Goal: Information Seeking & Learning: Learn about a topic

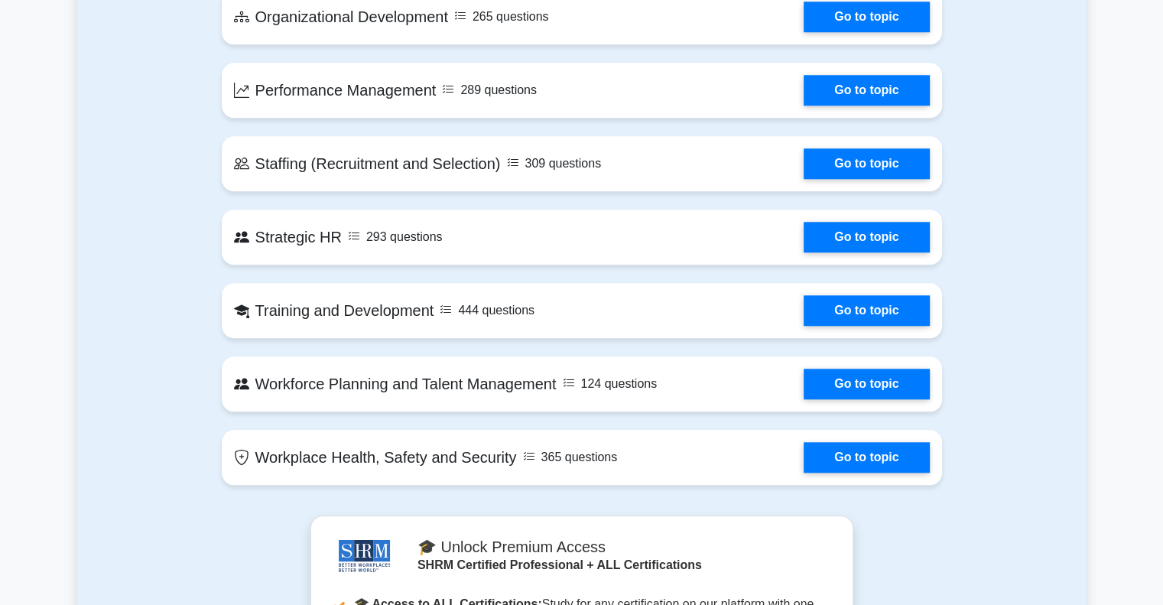
scroll to position [1477, 0]
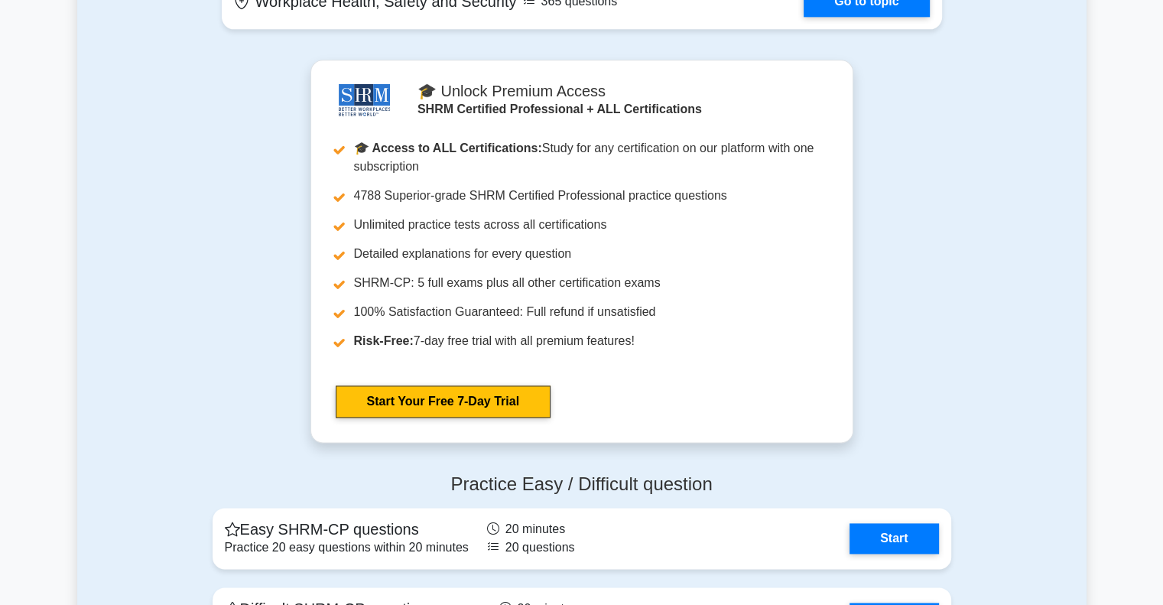
scroll to position [2114, 0]
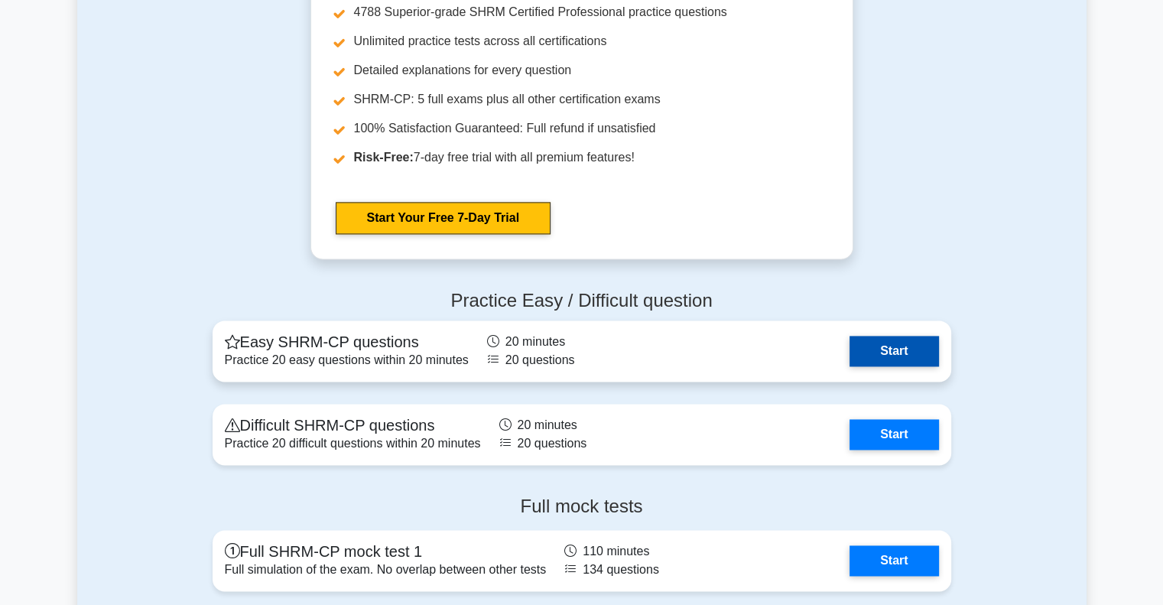
click at [918, 349] on link "Start" at bounding box center [893, 351] width 89 height 31
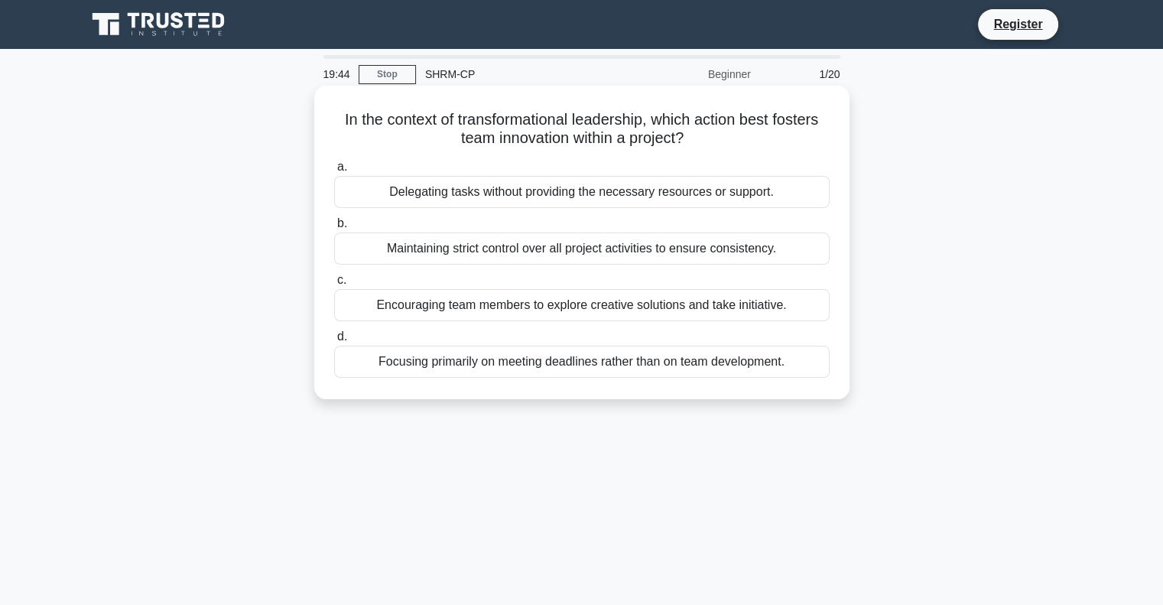
click at [765, 306] on div "Encouraging team members to explore creative solutions and take initiative." at bounding box center [581, 305] width 495 height 32
click at [334, 285] on input "c. Encouraging team members to explore creative solutions and take initiative." at bounding box center [334, 280] width 0 height 10
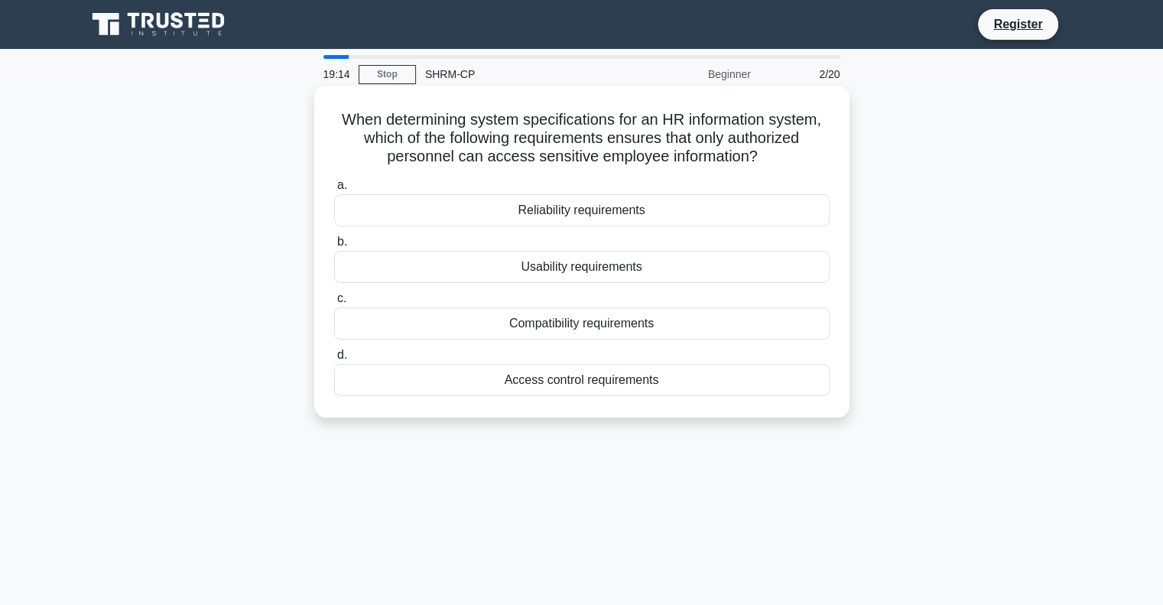
click at [774, 376] on div "Access control requirements" at bounding box center [581, 380] width 495 height 32
click at [334, 360] on input "d. Access control requirements" at bounding box center [334, 355] width 0 height 10
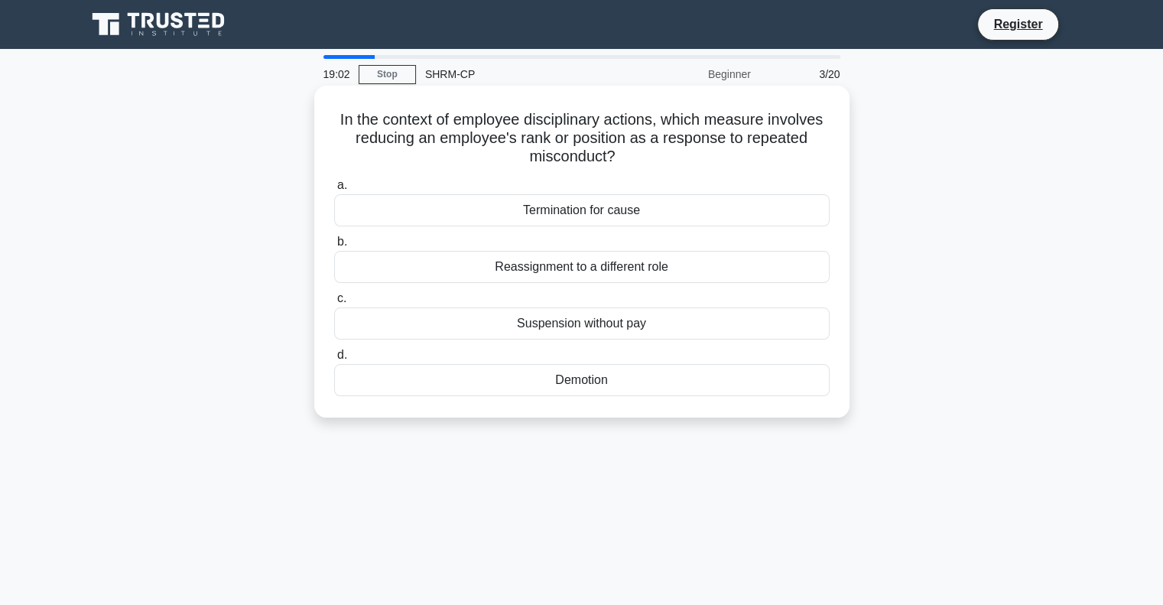
click at [780, 264] on div "Reassignment to a different role" at bounding box center [581, 267] width 495 height 32
click at [334, 247] on input "b. Reassignment to a different role" at bounding box center [334, 242] width 0 height 10
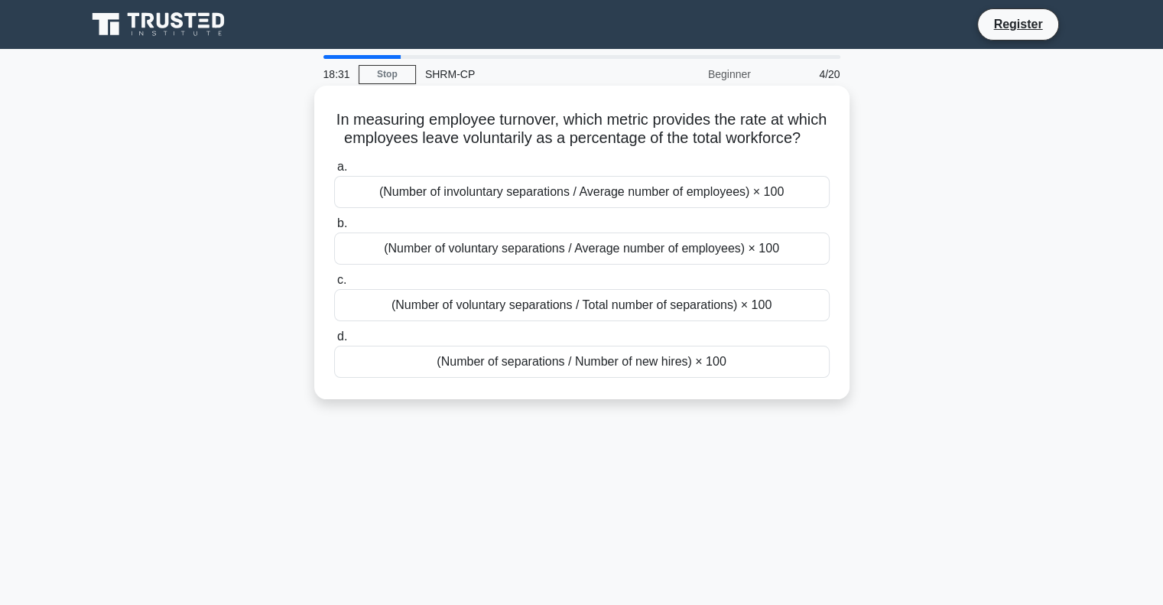
click at [738, 264] on div "(Number of voluntary separations / Average number of employees) × 100" at bounding box center [581, 248] width 495 height 32
click at [334, 229] on input "b. (Number of voluntary separations / Average number of employees) × 100" at bounding box center [334, 224] width 0 height 10
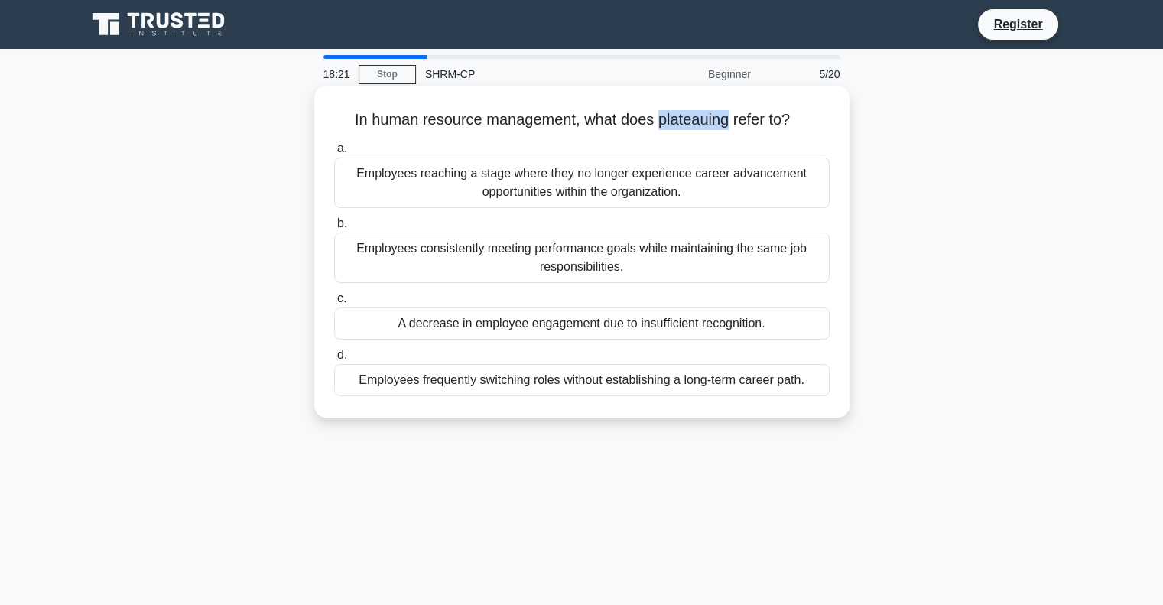
drag, startPoint x: 655, startPoint y: 119, endPoint x: 727, endPoint y: 118, distance: 71.9
click at [727, 118] on h5 "In human resource management, what does plateauing refer to? .spinner_0XTQ{tran…" at bounding box center [582, 120] width 498 height 20
copy h5 "plateauing"
click at [781, 189] on div "Employees reaching a stage where they no longer experience career advancement o…" at bounding box center [581, 182] width 495 height 50
click at [334, 154] on input "a. Employees reaching a stage where they no longer experience career advancemen…" at bounding box center [334, 149] width 0 height 10
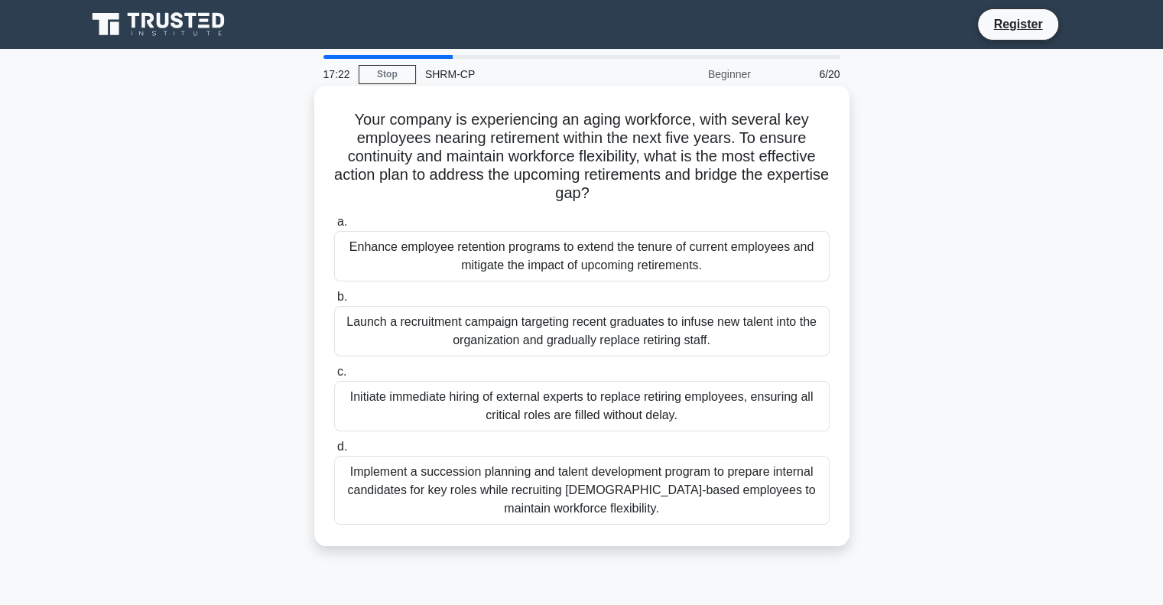
click at [764, 329] on div "Launch a recruitment campaign targeting recent graduates to infuse new talent i…" at bounding box center [581, 331] width 495 height 50
click at [334, 302] on input "b. Launch a recruitment campaign targeting recent graduates to infuse new talen…" at bounding box center [334, 297] width 0 height 10
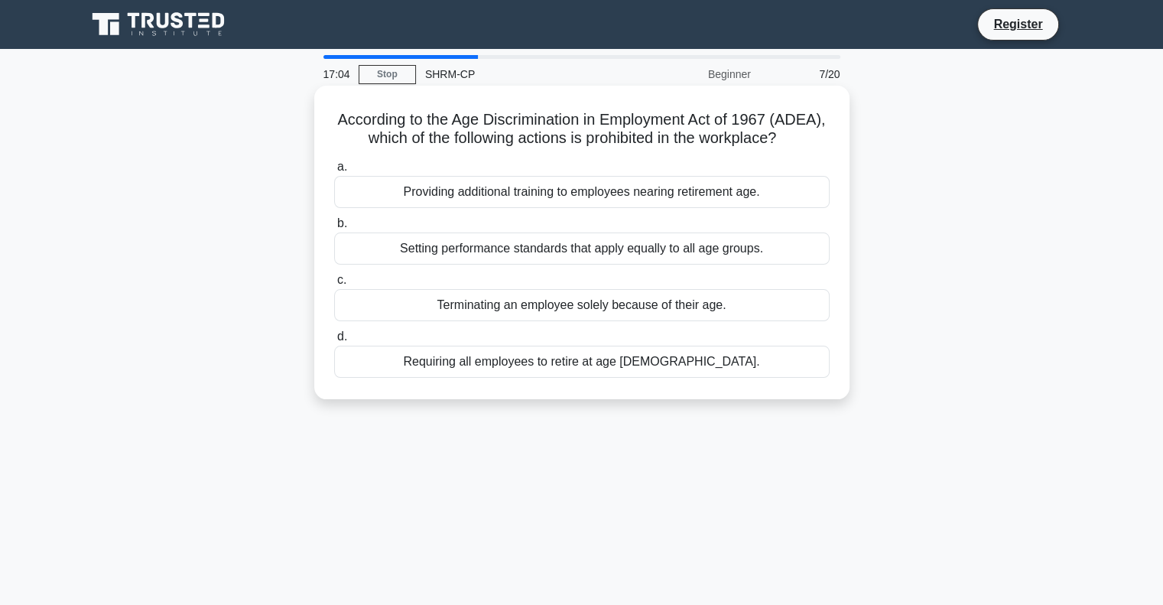
click at [768, 321] on div "Terminating an employee solely because of their age." at bounding box center [581, 305] width 495 height 32
click at [334, 285] on input "c. Terminating an employee solely because of their age." at bounding box center [334, 280] width 0 height 10
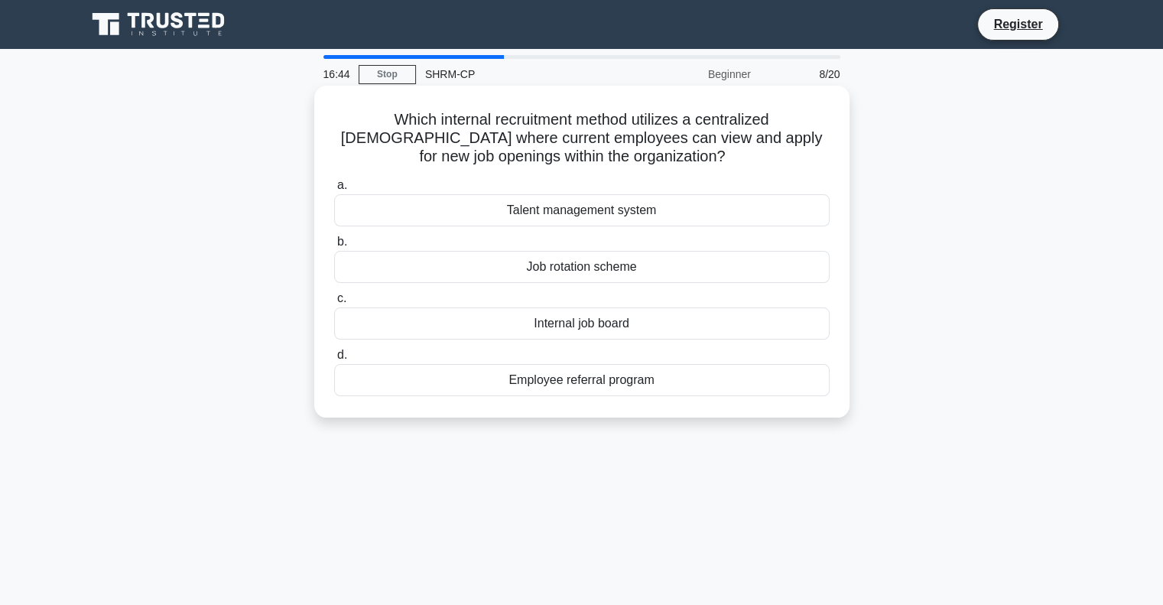
click at [798, 317] on div "Internal job board" at bounding box center [581, 323] width 495 height 32
click at [334, 303] on input "c. Internal job board" at bounding box center [334, 299] width 0 height 10
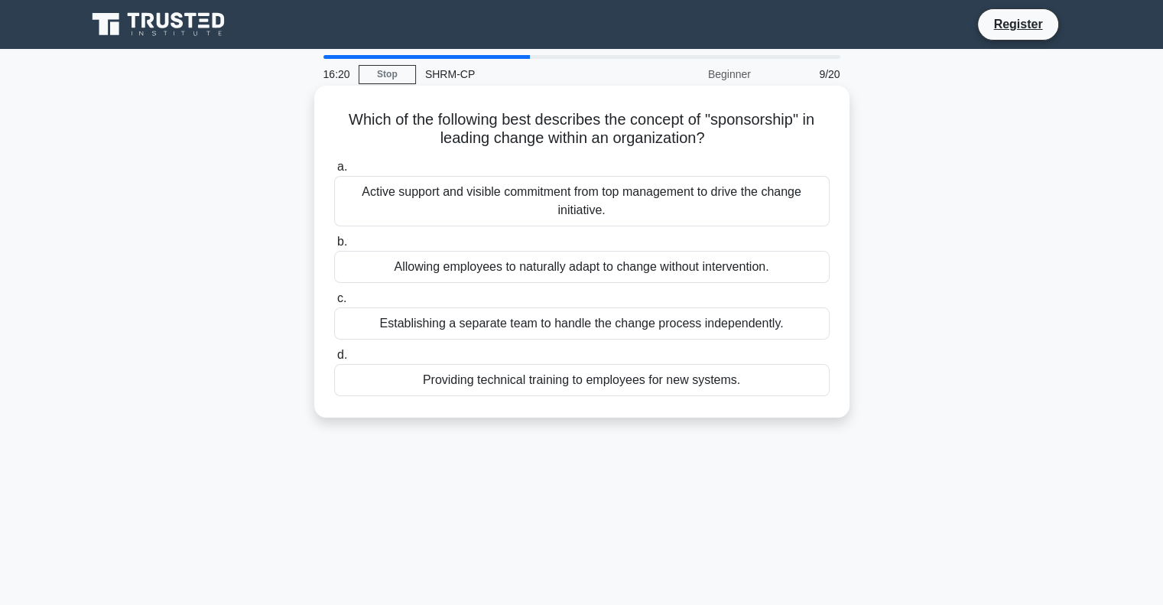
click at [770, 209] on div "Active support and visible commitment from top management to drive the change i…" at bounding box center [581, 201] width 495 height 50
click at [334, 172] on input "a. Active support and visible commitment from top management to drive the chang…" at bounding box center [334, 167] width 0 height 10
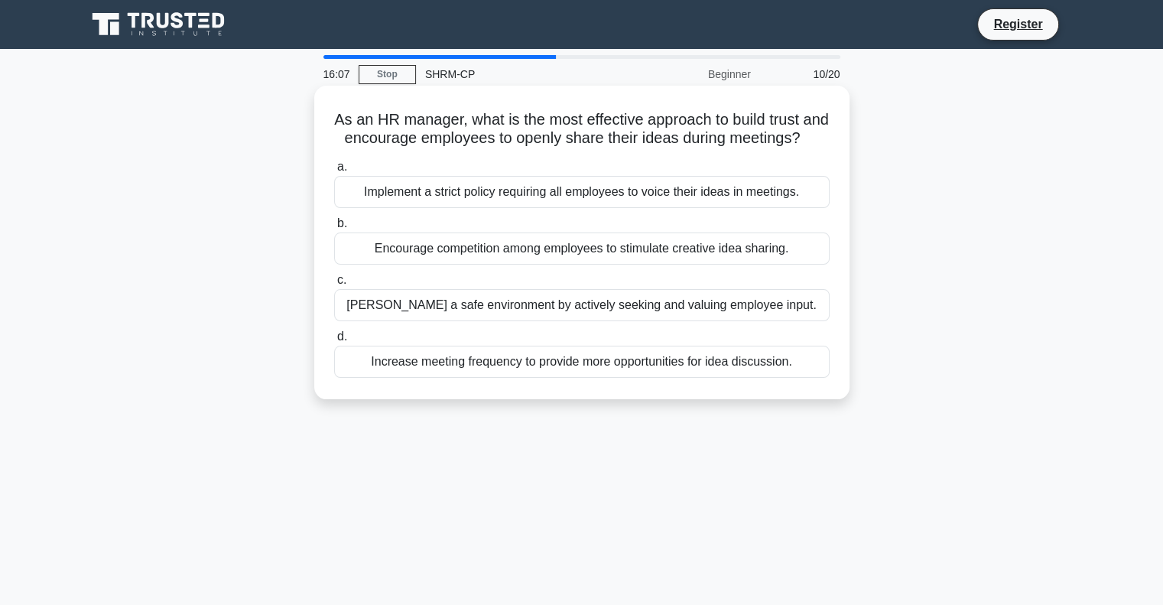
click at [799, 317] on div "Foster a safe environment by actively seeking and valuing employee input." at bounding box center [581, 305] width 495 height 32
click at [334, 285] on input "c. Foster a safe environment by actively seeking and valuing employee input." at bounding box center [334, 280] width 0 height 10
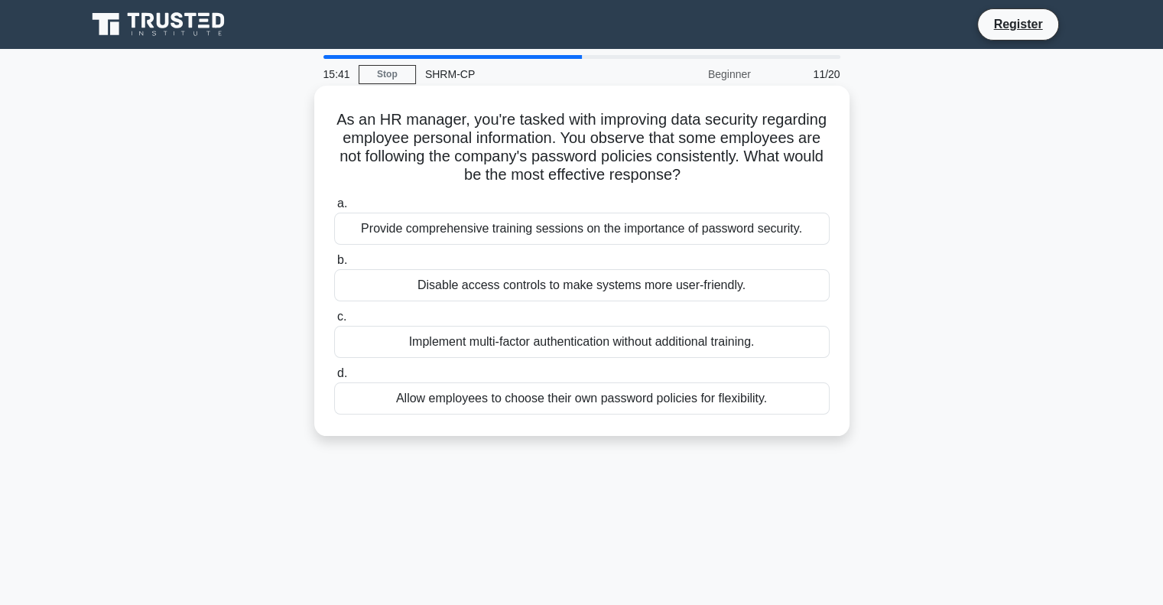
click at [784, 234] on div "Provide comprehensive training sessions on the importance of password security." at bounding box center [581, 229] width 495 height 32
click at [334, 209] on input "a. Provide comprehensive training sessions on the importance of password securi…" at bounding box center [334, 204] width 0 height 10
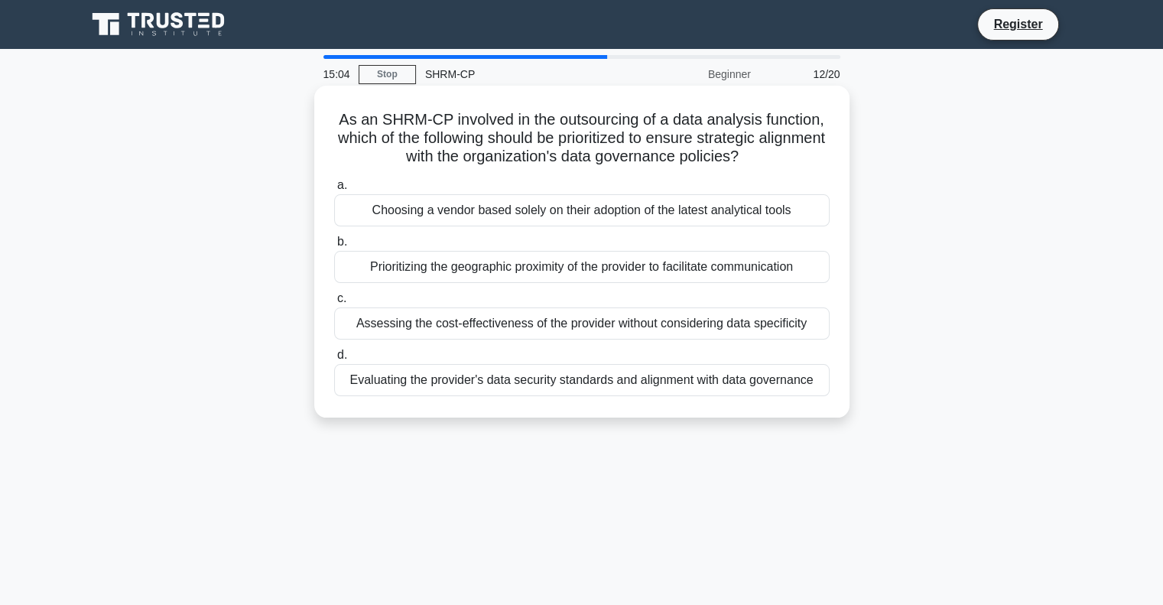
click at [790, 388] on div "Evaluating the provider's data security standards and alignment with data gover…" at bounding box center [581, 380] width 495 height 32
click at [334, 360] on input "d. Evaluating the provider's data security standards and alignment with data go…" at bounding box center [334, 355] width 0 height 10
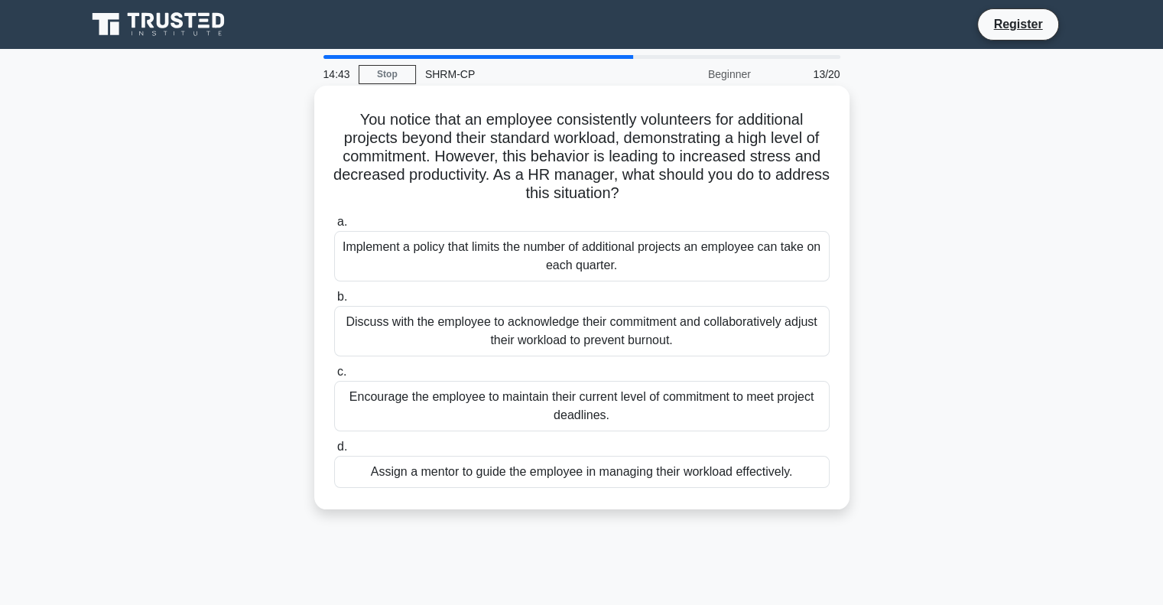
click at [808, 335] on div "Discuss with the employee to acknowledge their commitment and collaboratively a…" at bounding box center [581, 331] width 495 height 50
click at [334, 302] on input "b. Discuss with the employee to acknowledge their commitment and collaborativel…" at bounding box center [334, 297] width 0 height 10
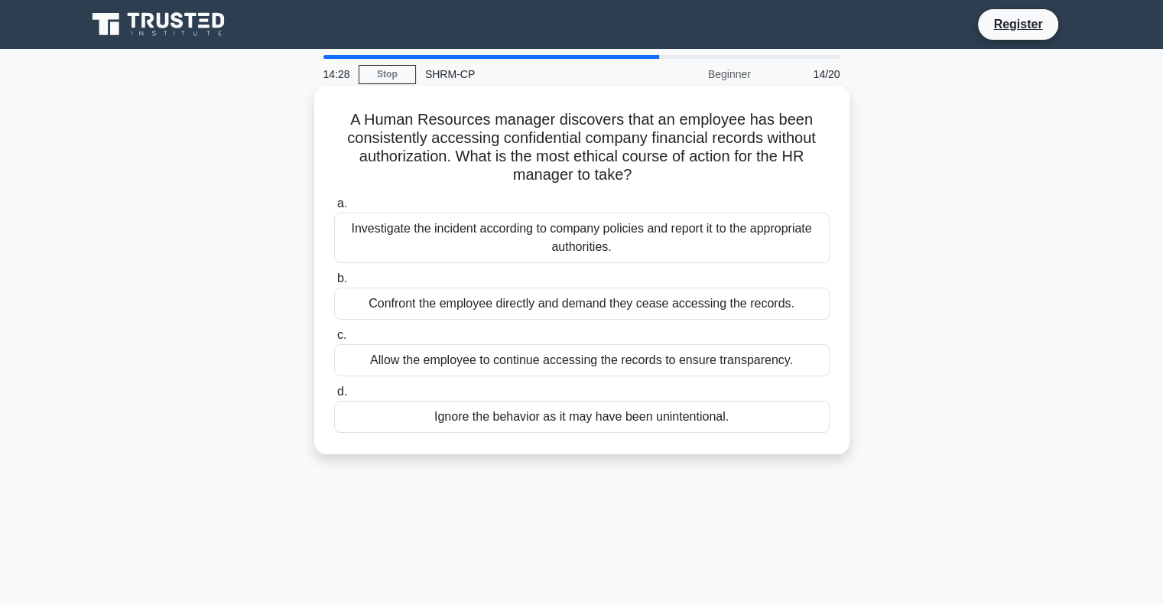
click at [789, 238] on div "Investigate the incident according to company policies and report it to the app…" at bounding box center [581, 238] width 495 height 50
click at [334, 209] on input "a. Investigate the incident according to company policies and report it to the …" at bounding box center [334, 204] width 0 height 10
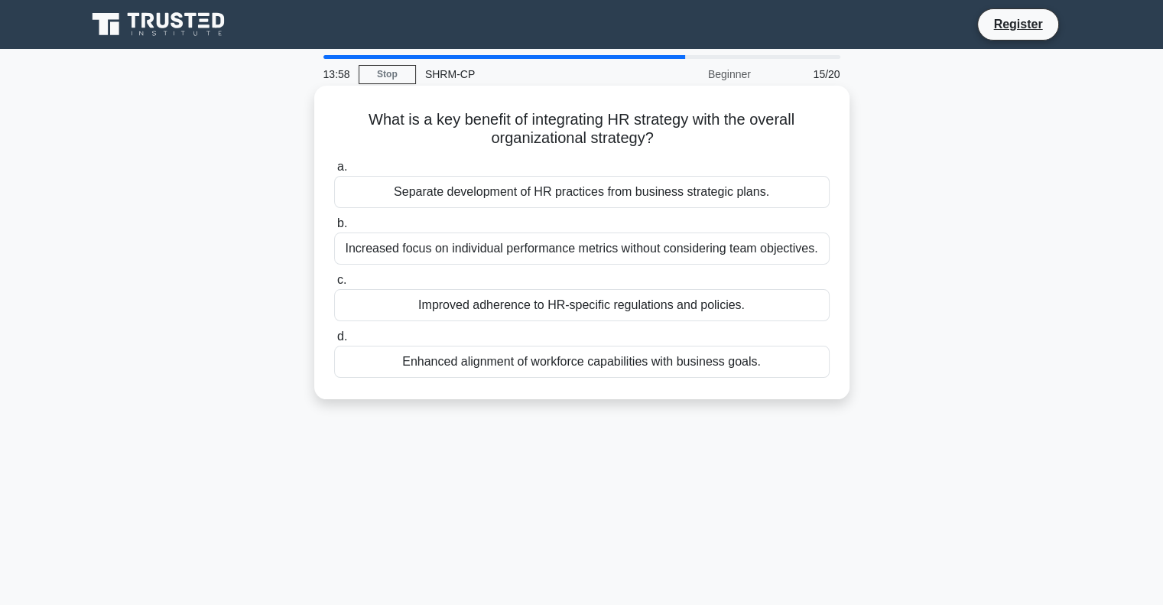
click at [777, 358] on div "Enhanced alignment of workforce capabilities with business goals." at bounding box center [581, 362] width 495 height 32
click at [334, 342] on input "d. Enhanced alignment of workforce capabilities with business goals." at bounding box center [334, 337] width 0 height 10
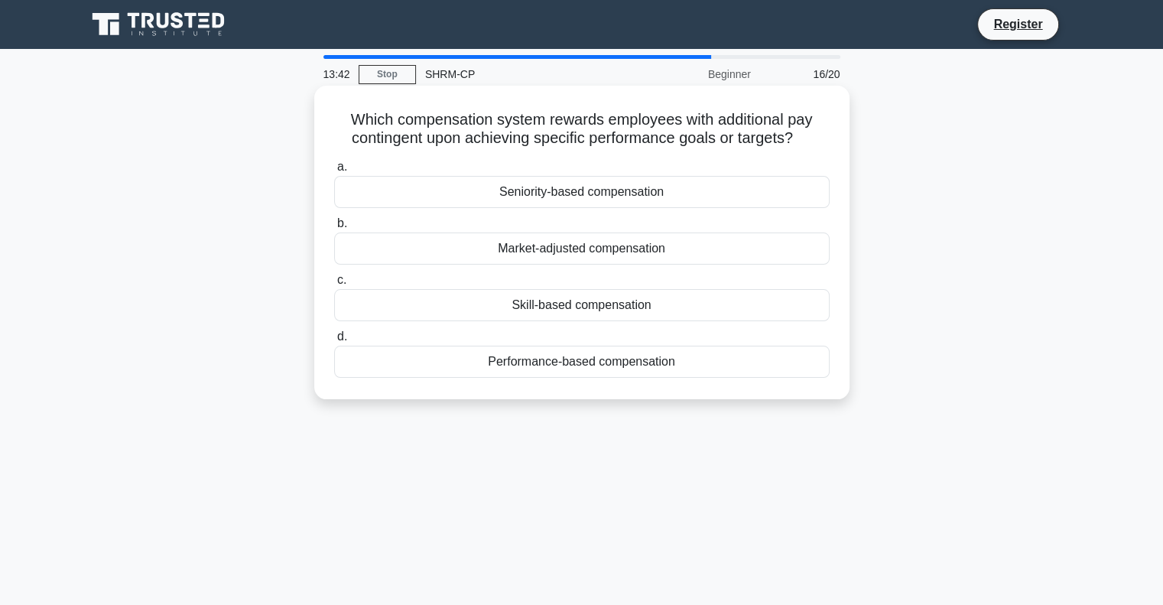
click at [754, 369] on div "Performance-based compensation" at bounding box center [581, 362] width 495 height 32
click at [334, 342] on input "d. Performance-based compensation" at bounding box center [334, 337] width 0 height 10
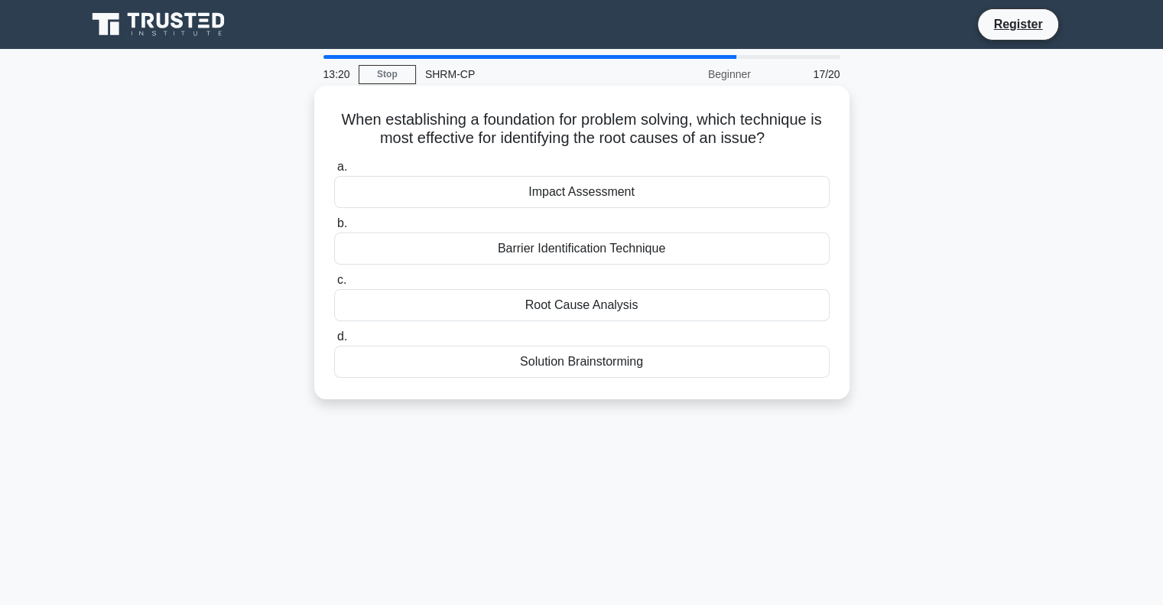
click at [795, 313] on div "Root Cause Analysis" at bounding box center [581, 305] width 495 height 32
click at [334, 285] on input "c. Root Cause Analysis" at bounding box center [334, 280] width 0 height 10
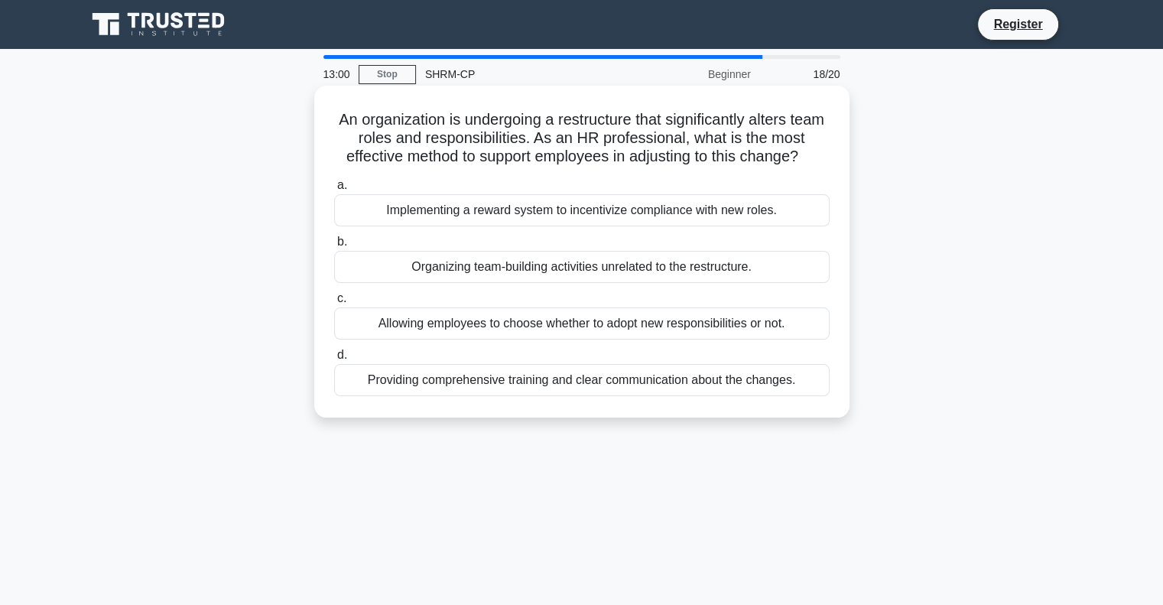
click at [797, 372] on div "Providing comprehensive training and clear communication about the changes." at bounding box center [581, 380] width 495 height 32
click at [334, 360] on input "d. Providing comprehensive training and clear communication about the changes." at bounding box center [334, 355] width 0 height 10
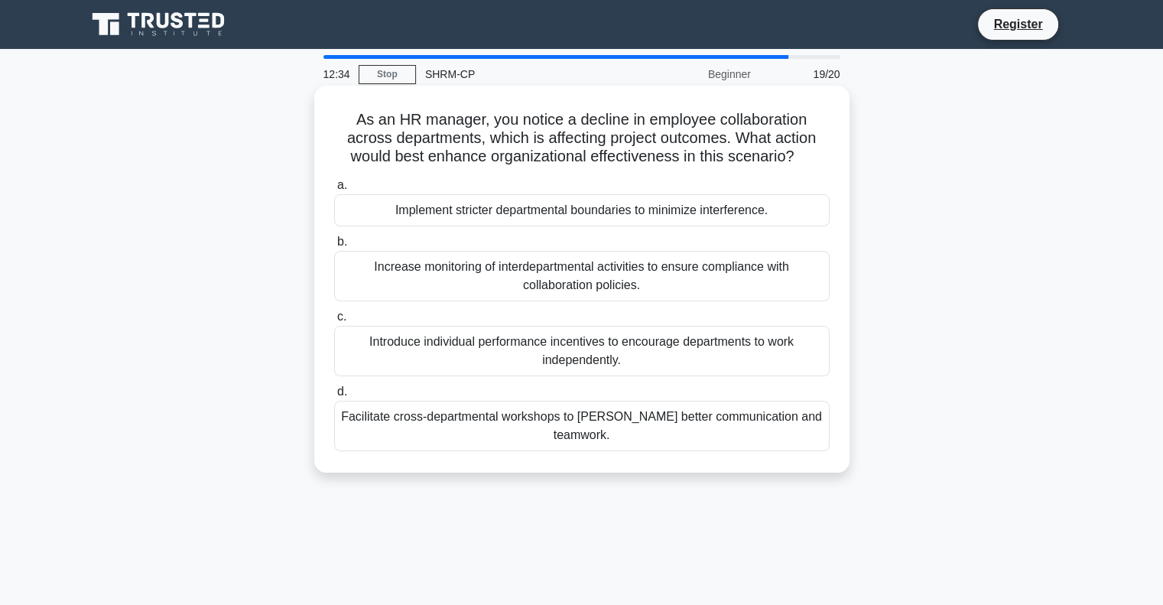
click at [792, 417] on div "Facilitate cross-departmental workshops to foster better communication and team…" at bounding box center [581, 426] width 495 height 50
click at [334, 397] on input "d. Facilitate cross-departmental workshops to foster better communication and t…" at bounding box center [334, 392] width 0 height 10
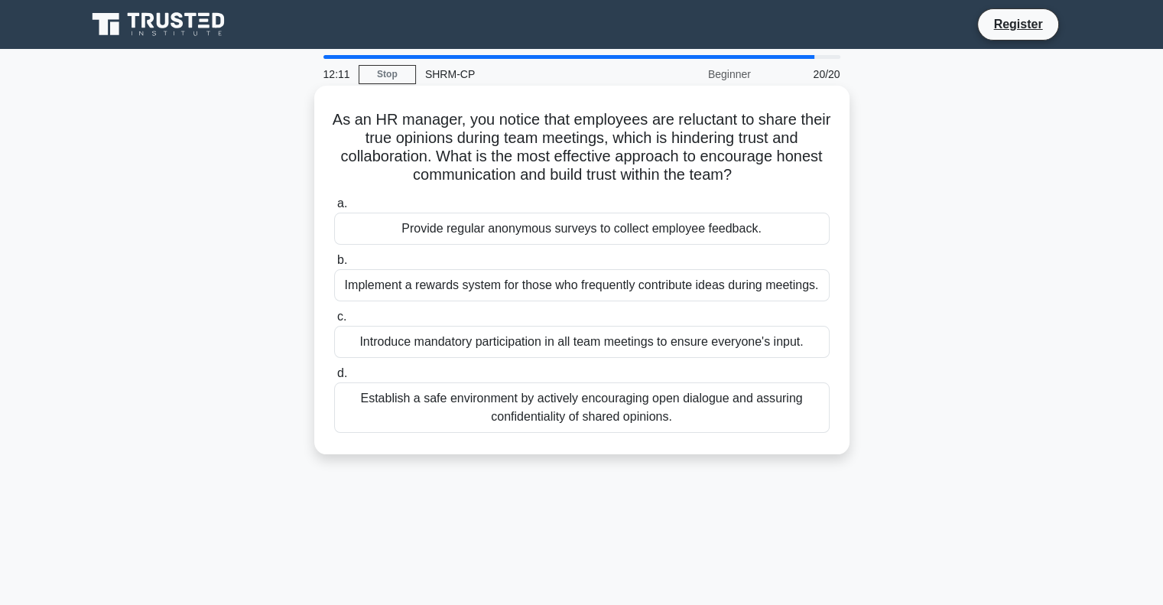
click at [781, 406] on div "Establish a safe environment by actively encouraging open dialogue and assuring…" at bounding box center [581, 407] width 495 height 50
click at [334, 378] on input "d. Establish a safe environment by actively encouraging open dialogue and assur…" at bounding box center [334, 373] width 0 height 10
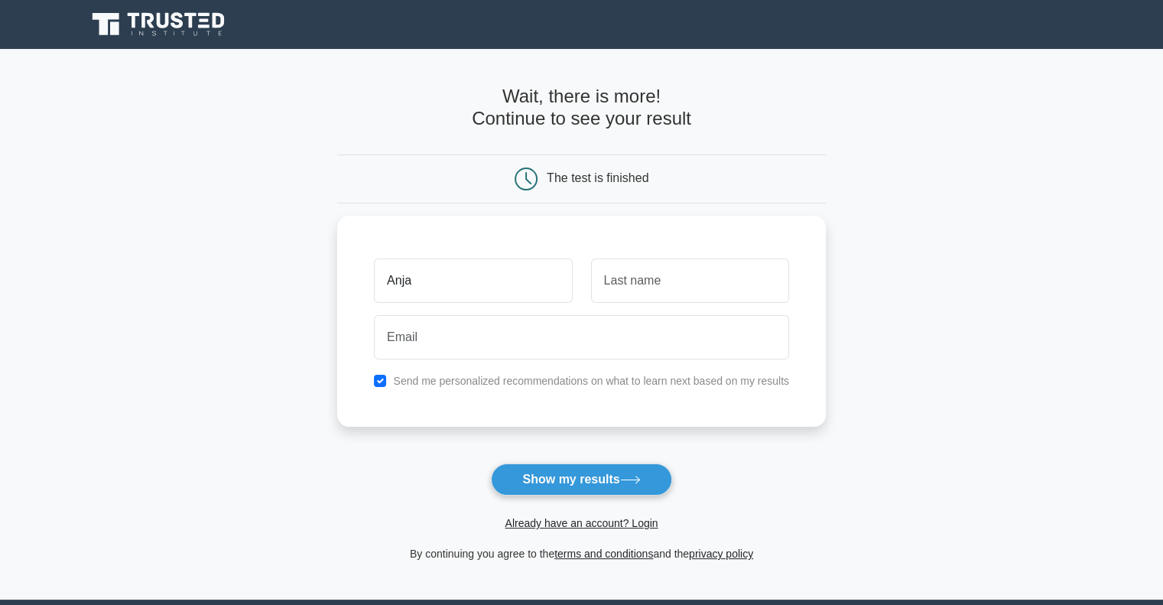
type input "Anja"
type input "A"
type input "Sefaja"
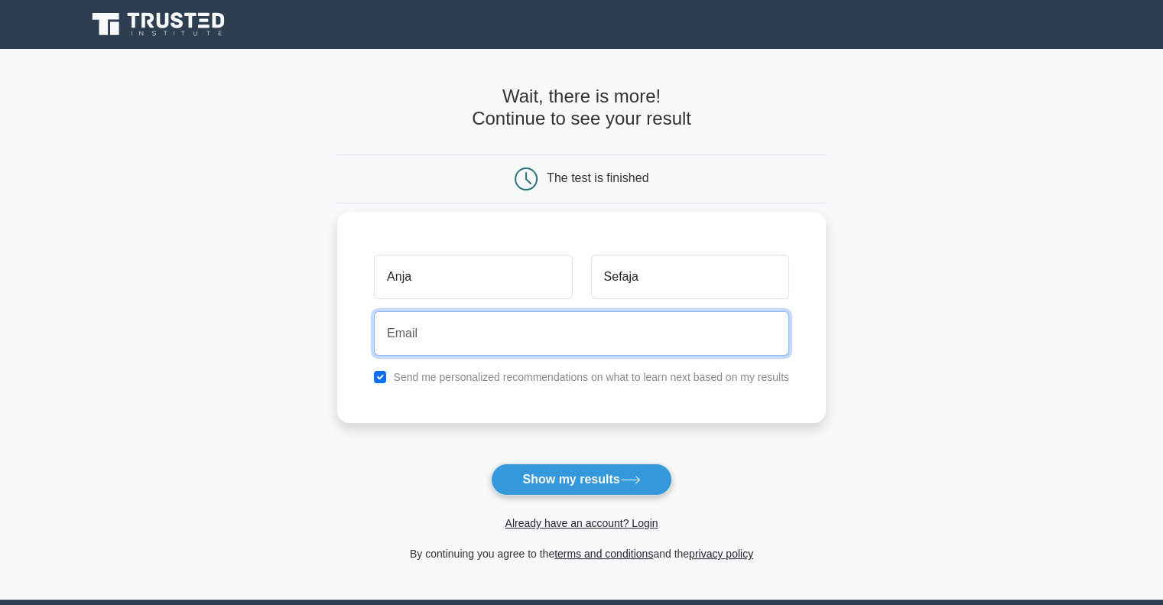
click at [731, 338] on input "email" at bounding box center [581, 333] width 415 height 44
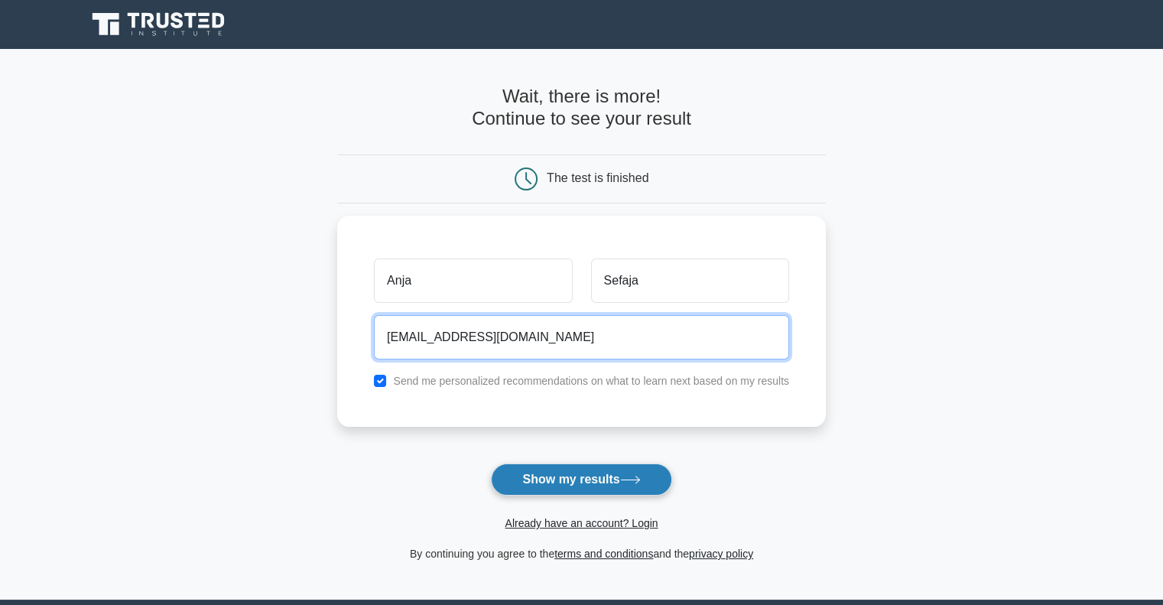
type input "anja.sefaja@hotmail.com"
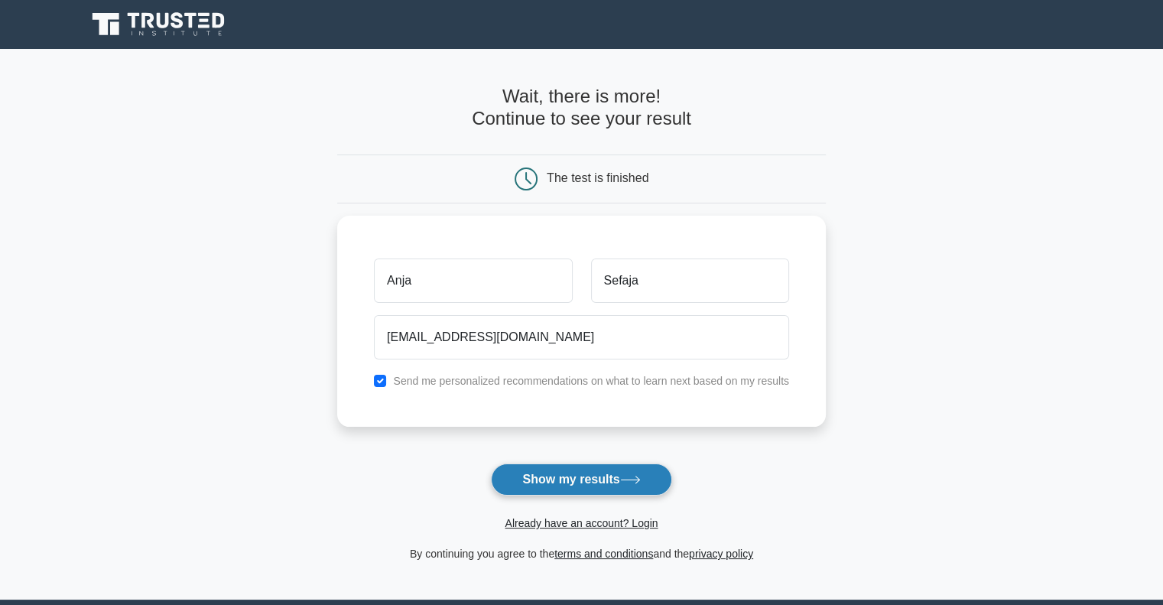
click at [638, 473] on button "Show my results" at bounding box center [581, 479] width 180 height 32
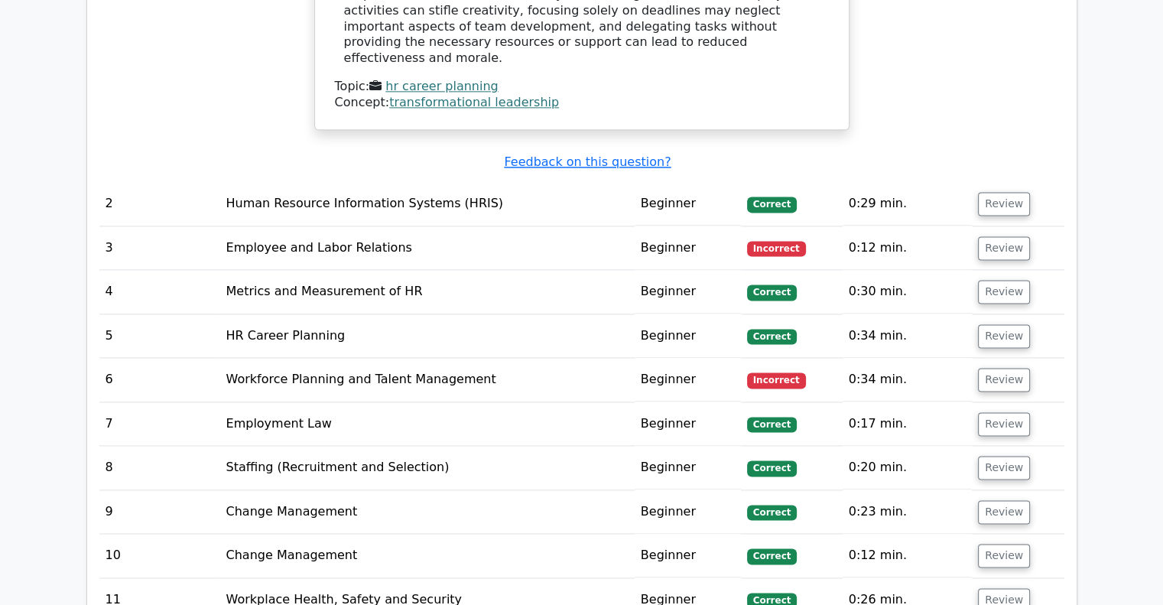
scroll to position [2006, 0]
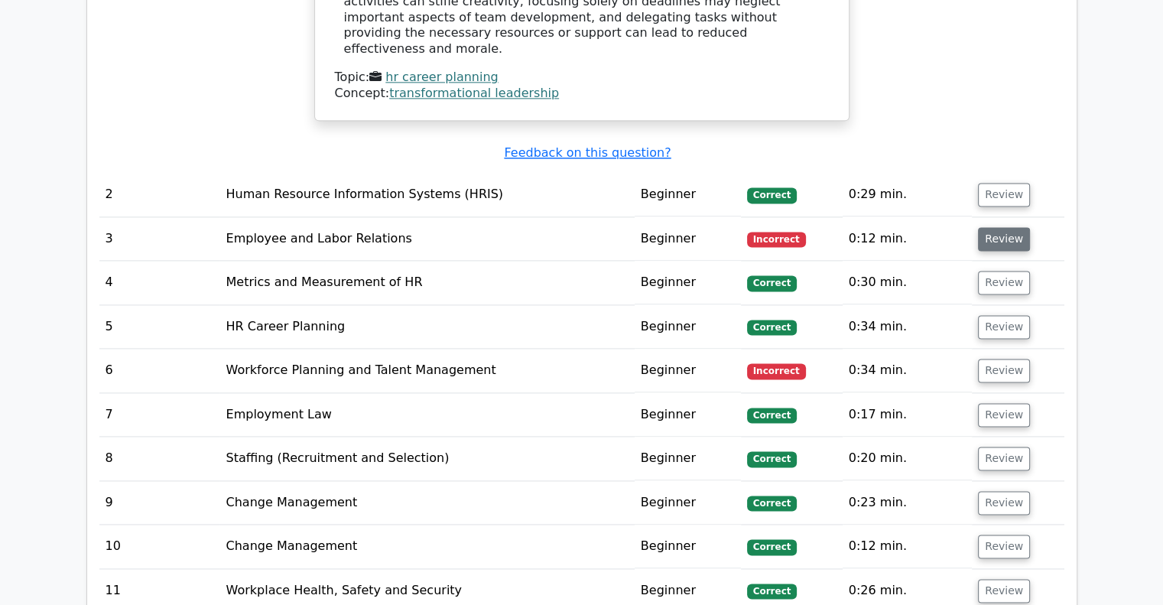
click at [1000, 227] on button "Review" at bounding box center [1004, 239] width 52 height 24
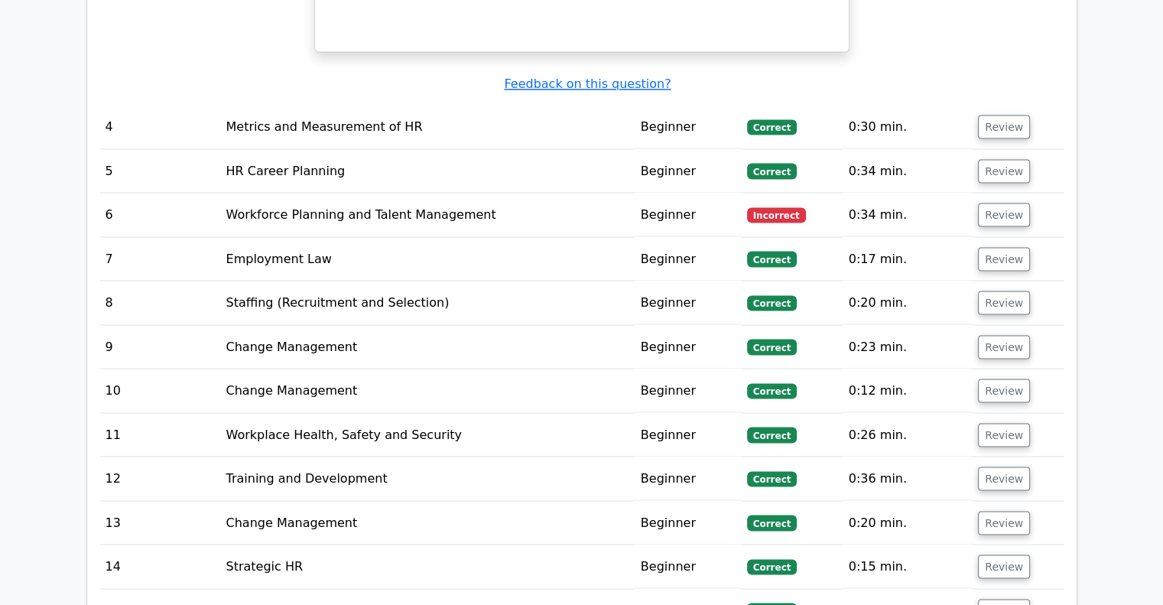
scroll to position [2808, 0]
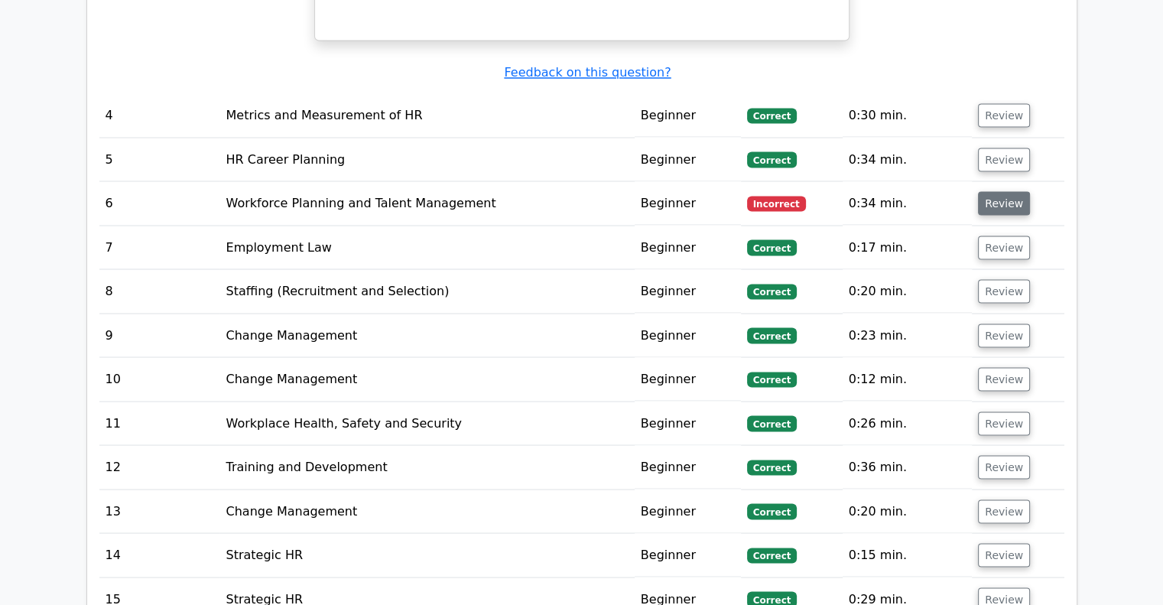
click at [1011, 191] on button "Review" at bounding box center [1004, 203] width 52 height 24
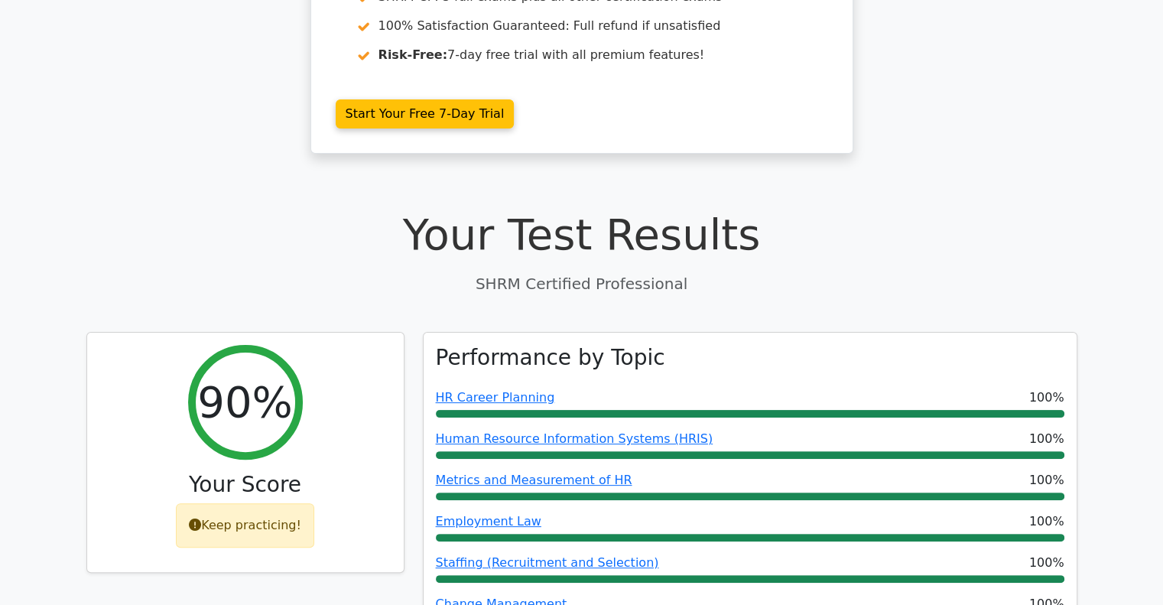
scroll to position [0, 0]
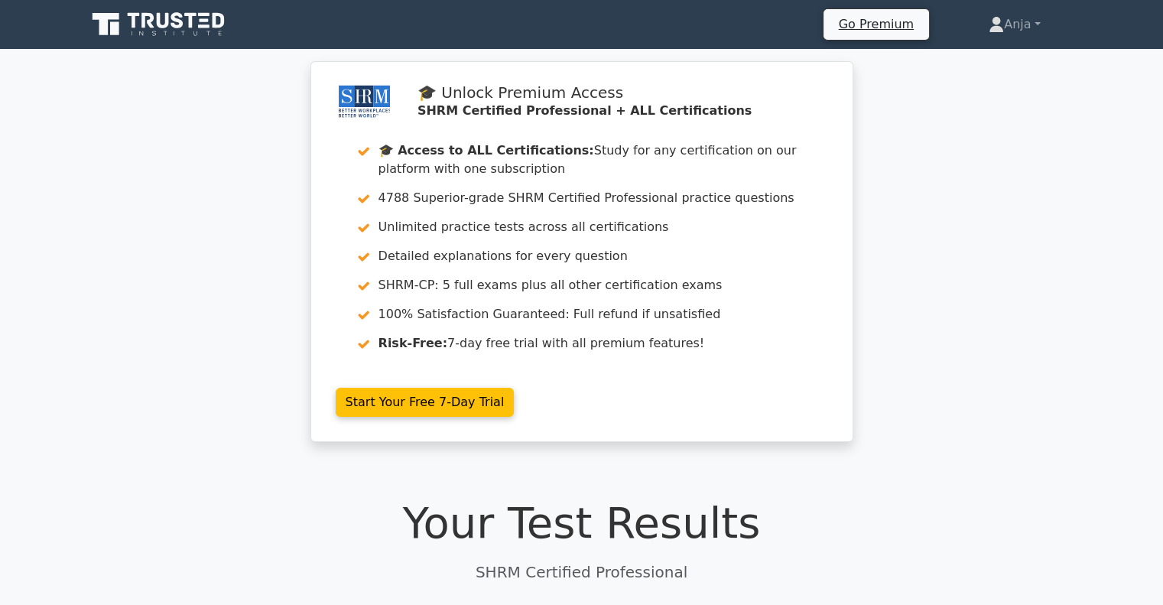
click at [167, 24] on icon at bounding box center [163, 20] width 12 height 15
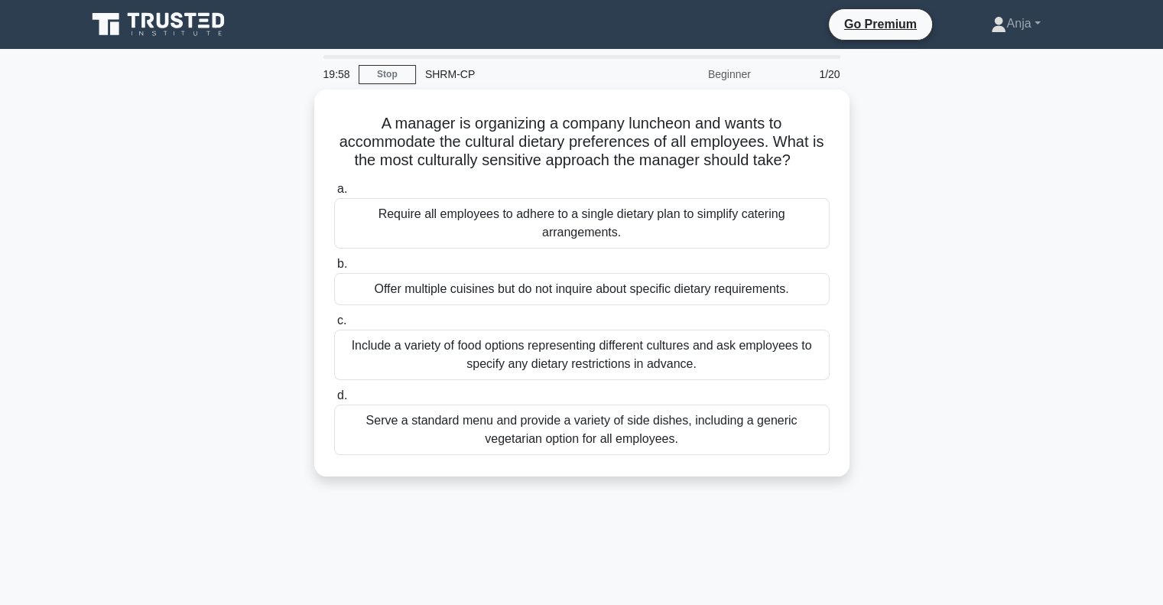
click at [187, 18] on icon at bounding box center [159, 24] width 147 height 29
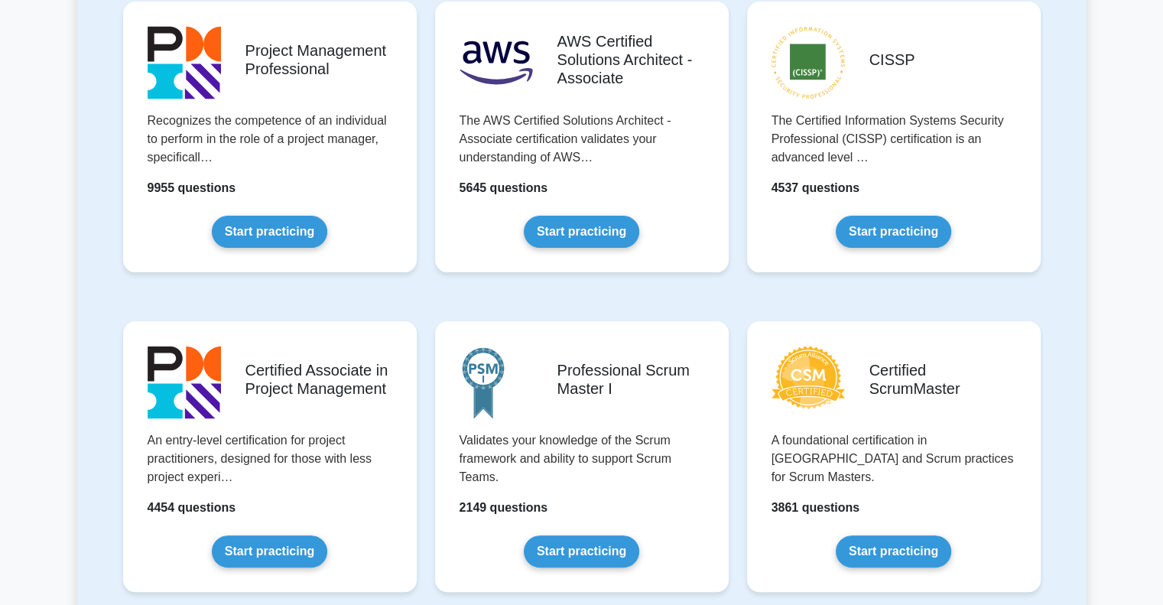
scroll to position [355, 0]
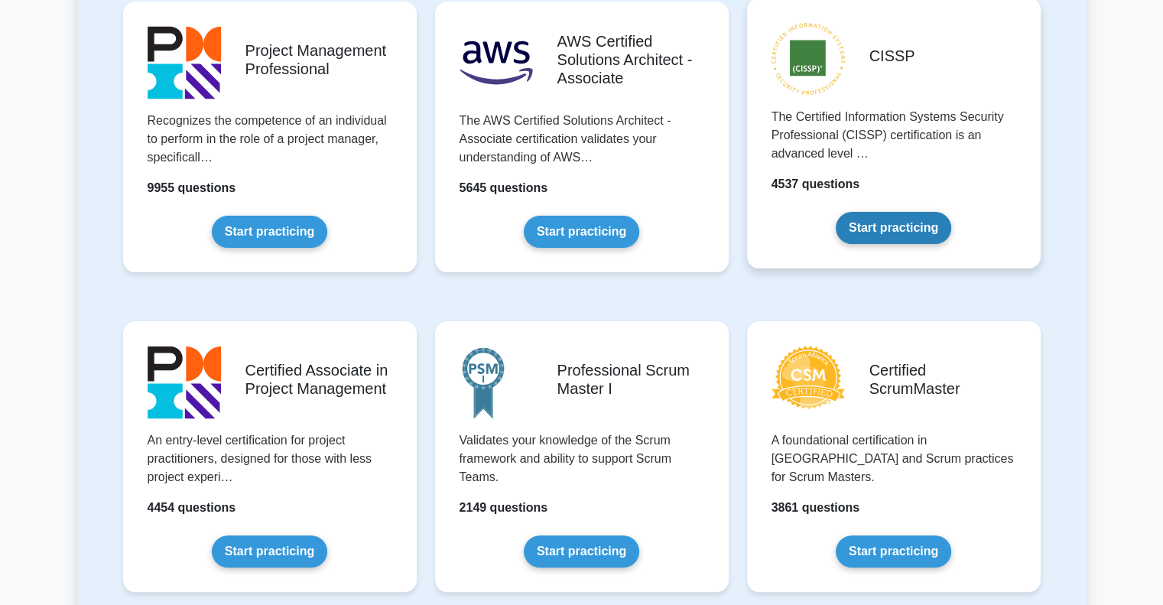
scroll to position [0, 0]
